Goal: Task Accomplishment & Management: Complete application form

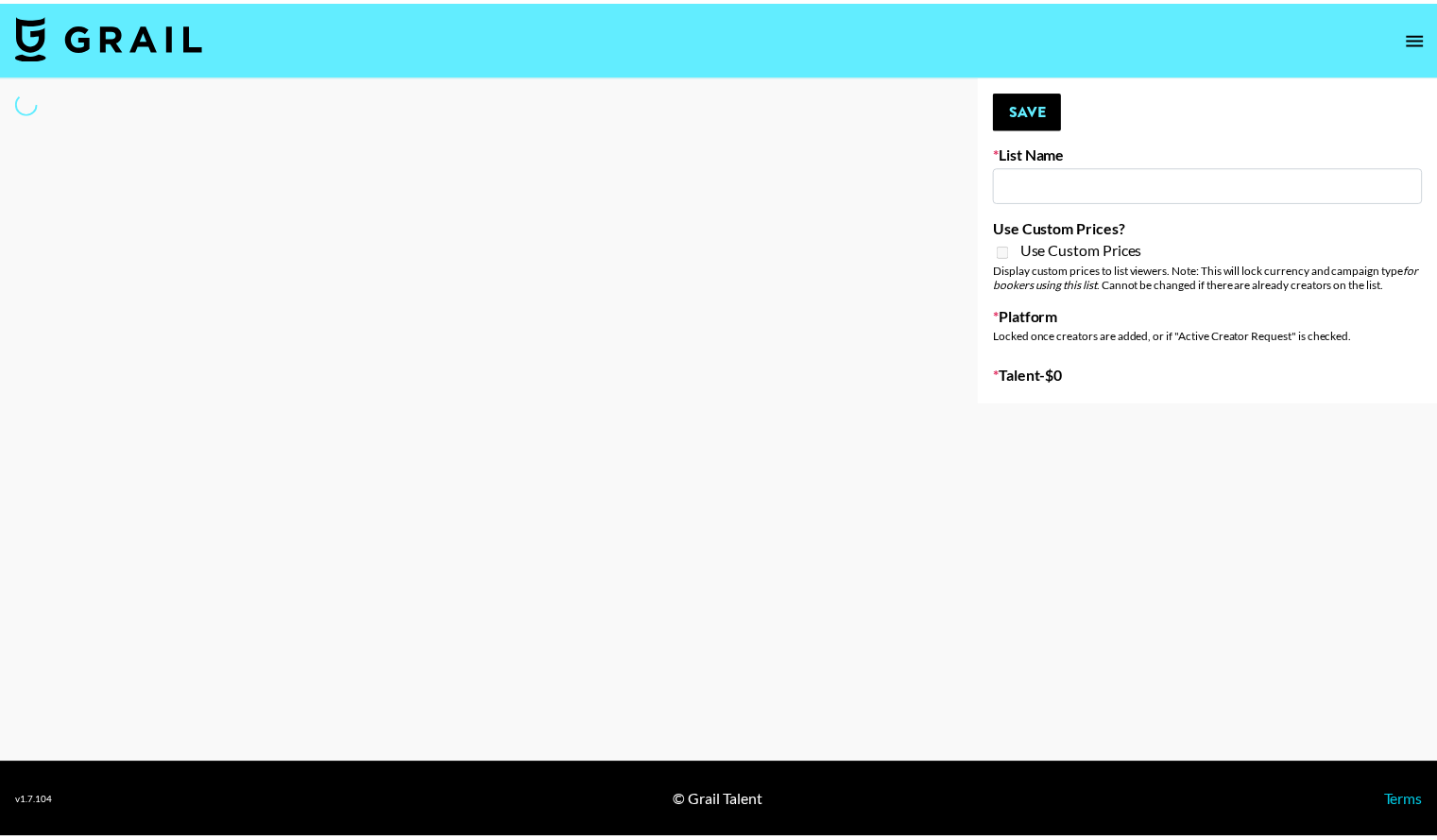
select select "Song"
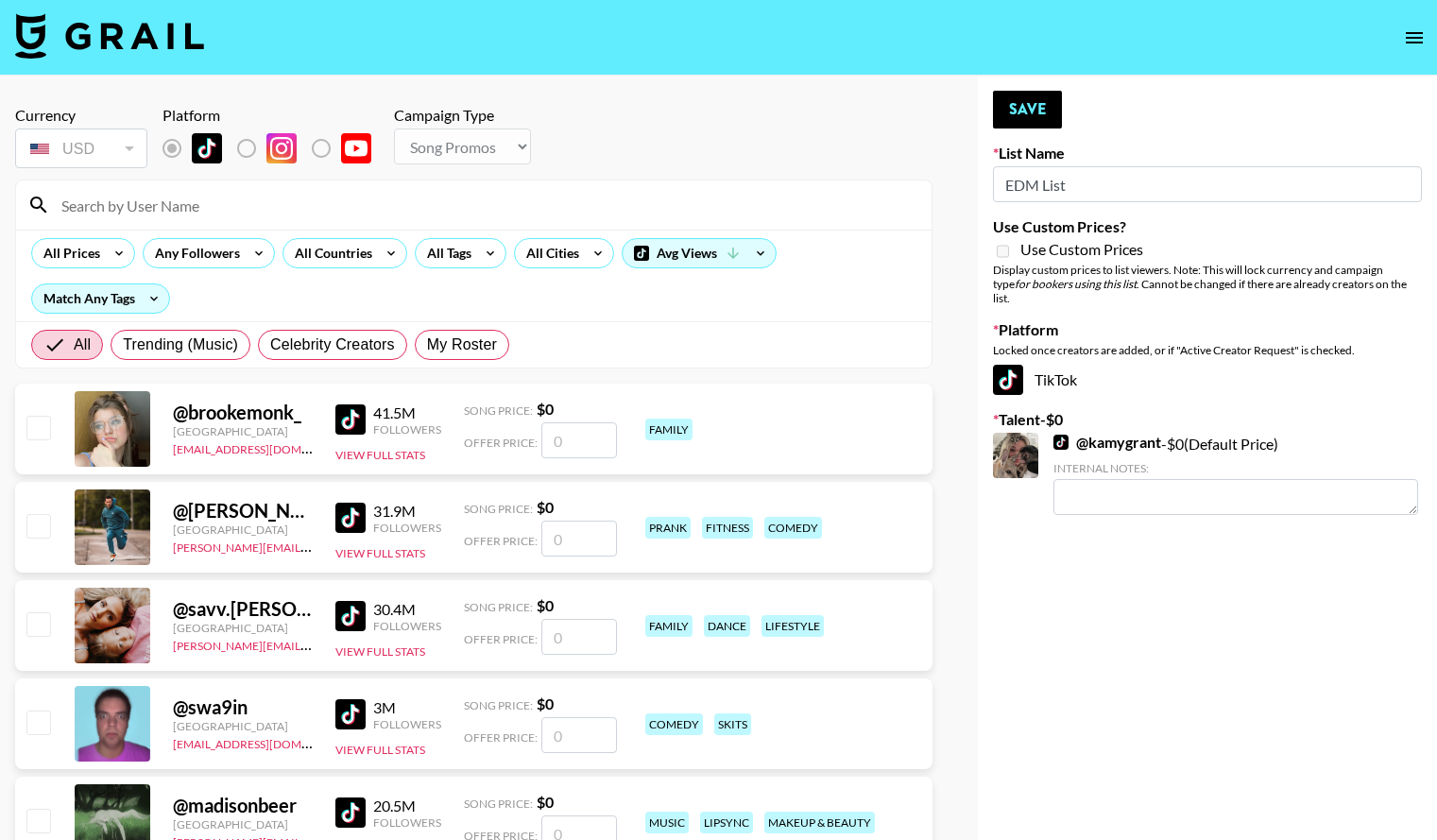
type input "EDM List"
click at [1115, 478] on textarea at bounding box center [1236, 496] width 365 height 35
click at [276, 216] on input at bounding box center [484, 205] width 870 height 31
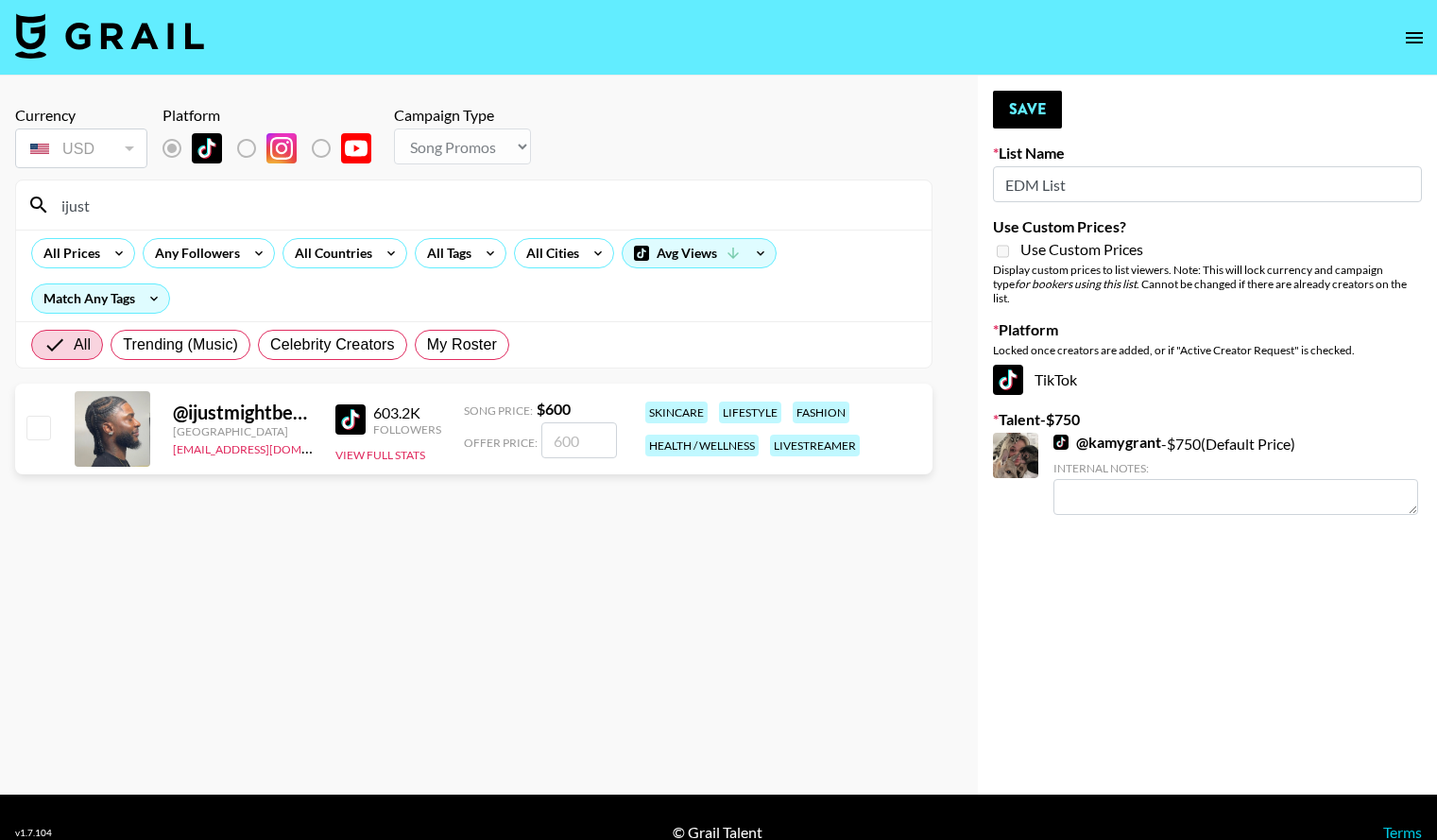
type input "ijust"
click at [41, 431] on input "checkbox" at bounding box center [38, 427] width 23 height 23
checkbox input "true"
type input "600"
click at [1079, 432] on link "@ kamygrant" at bounding box center [1107, 442] width 107 height 19
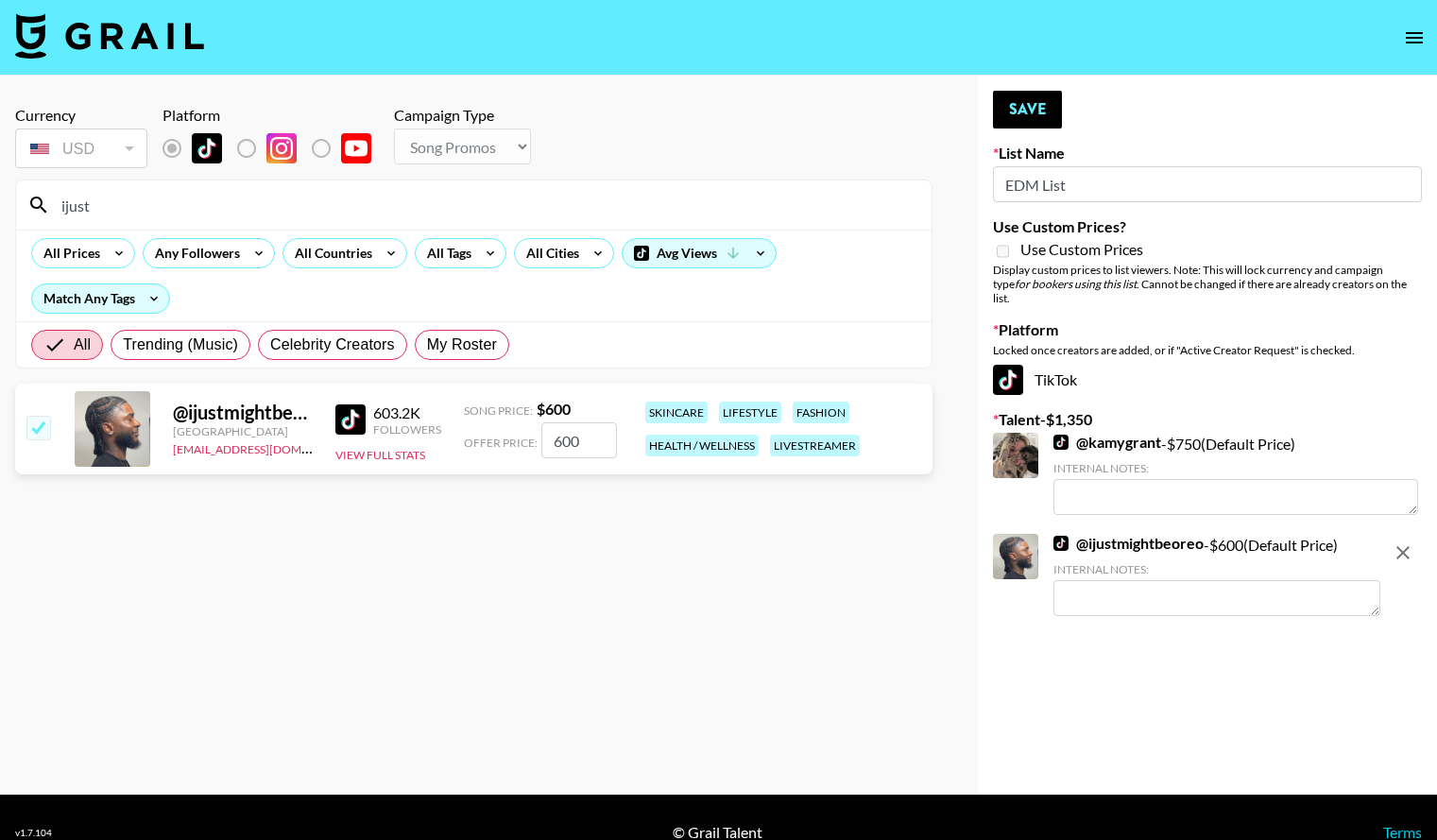
click at [400, 593] on section "Currency USD USD ​ Platform Campaign Type Choose Type... Song Promos Brand Prom…" at bounding box center [474, 435] width 918 height 688
click at [1032, 104] on button "Save" at bounding box center [1027, 109] width 69 height 37
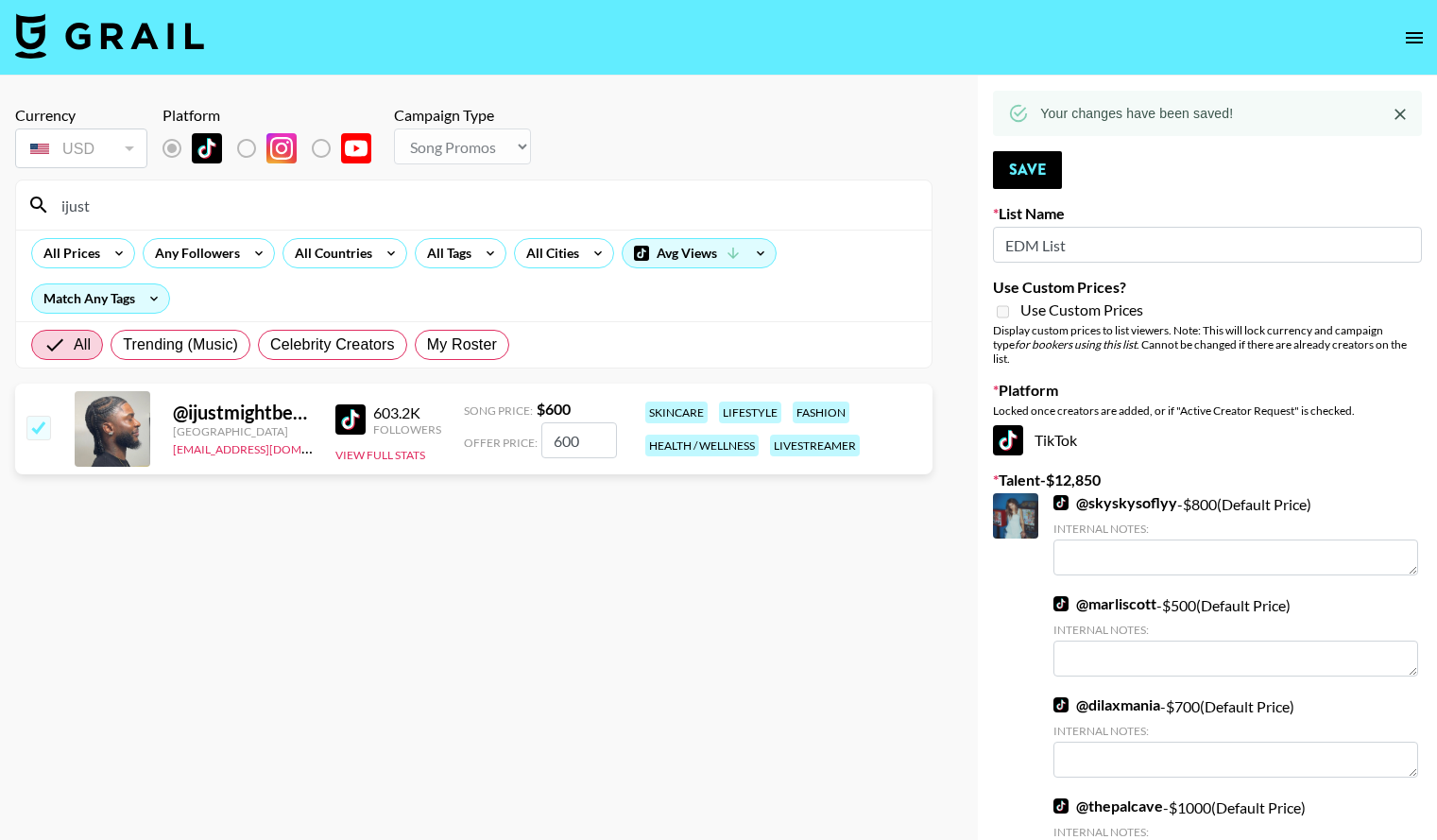
type textarea "She LOVE's EDM"
